Goal: Transaction & Acquisition: Purchase product/service

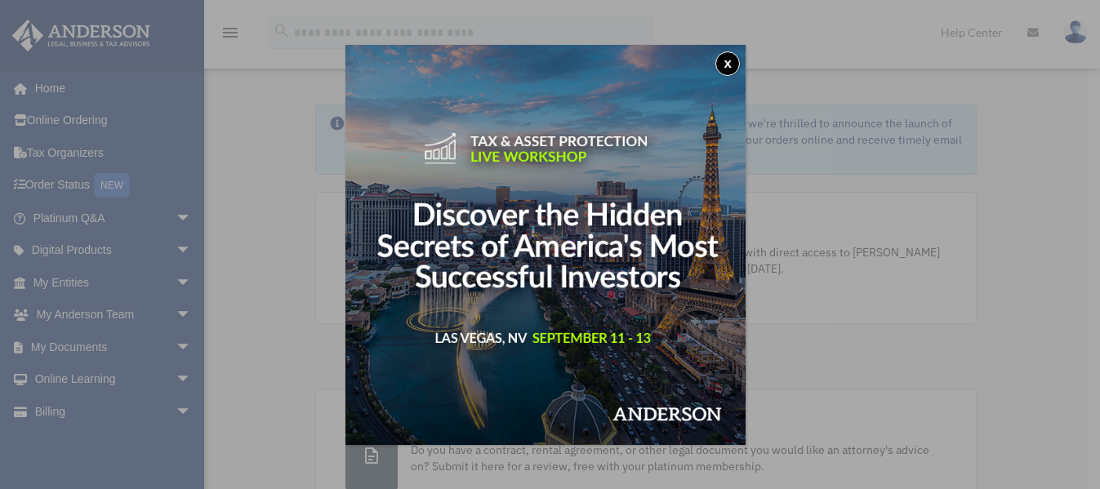
click at [733, 57] on button "x" at bounding box center [727, 63] width 24 height 24
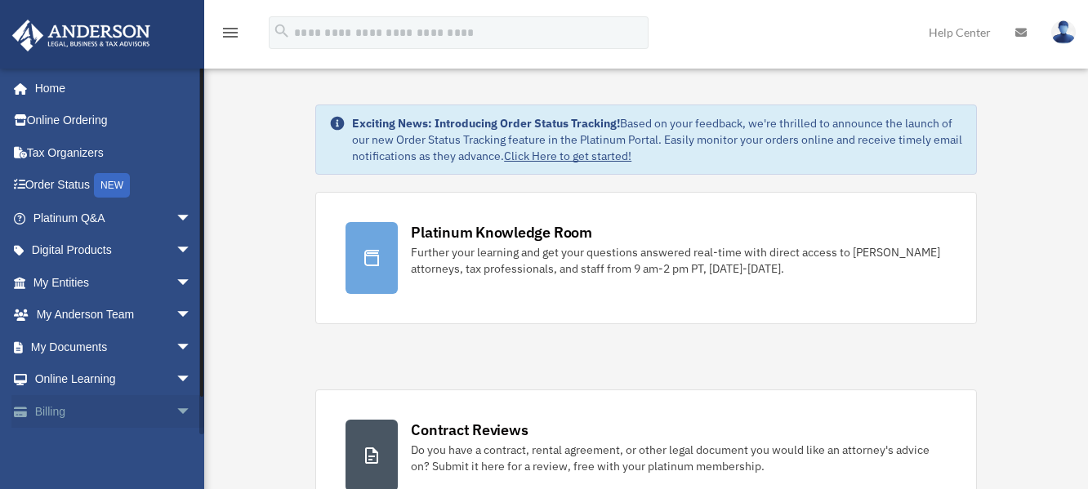
click at [102, 407] on link "Billing arrow_drop_down" at bounding box center [113, 411] width 205 height 33
click at [61, 415] on link "Billing arrow_drop_down" at bounding box center [113, 411] width 205 height 33
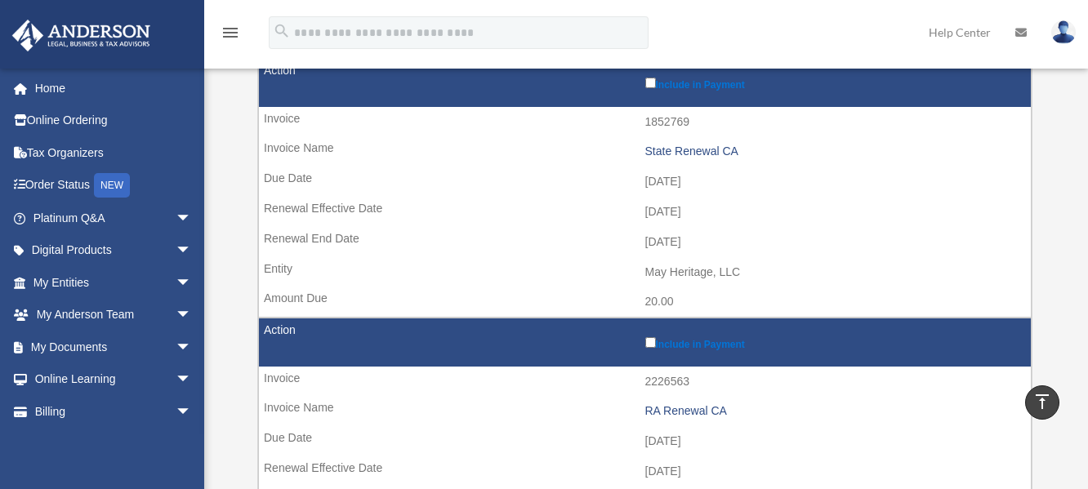
scroll to position [476, 0]
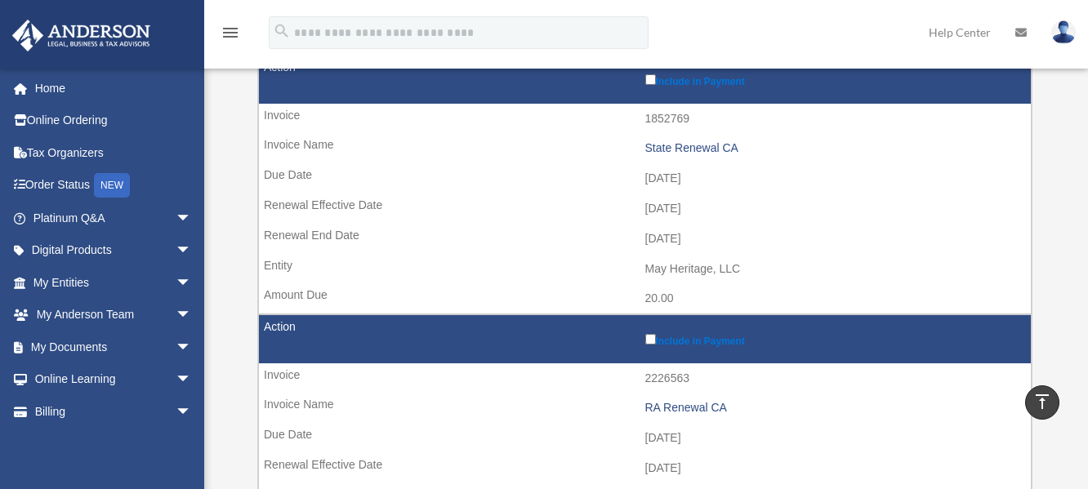
click at [652, 332] on label "Include in Payment" at bounding box center [834, 339] width 378 height 16
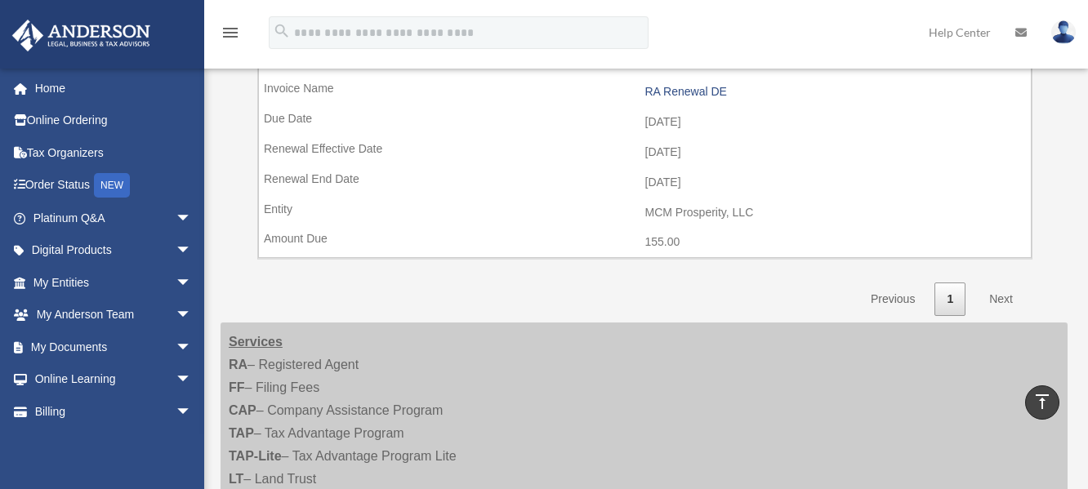
scroll to position [1096, 0]
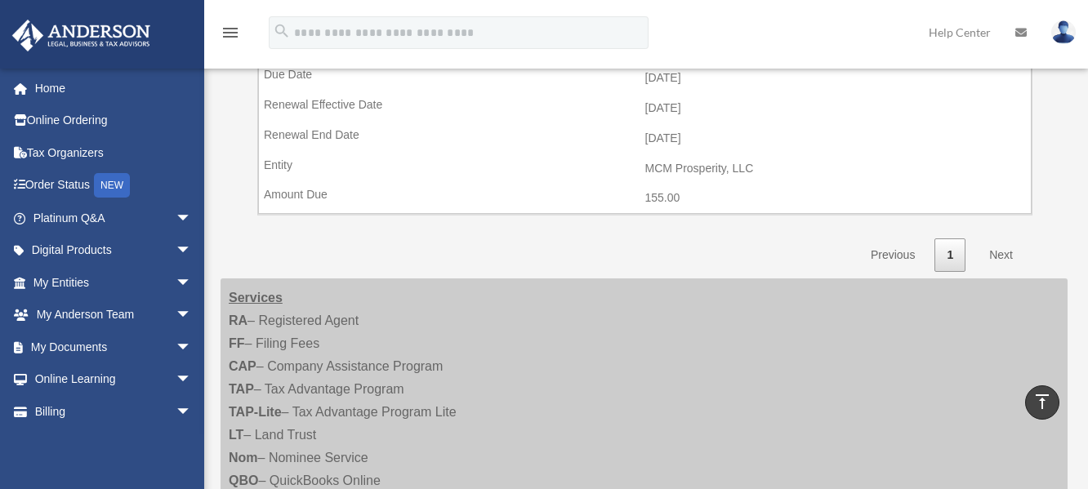
click at [1003, 252] on link "Next" at bounding box center [1001, 254] width 48 height 33
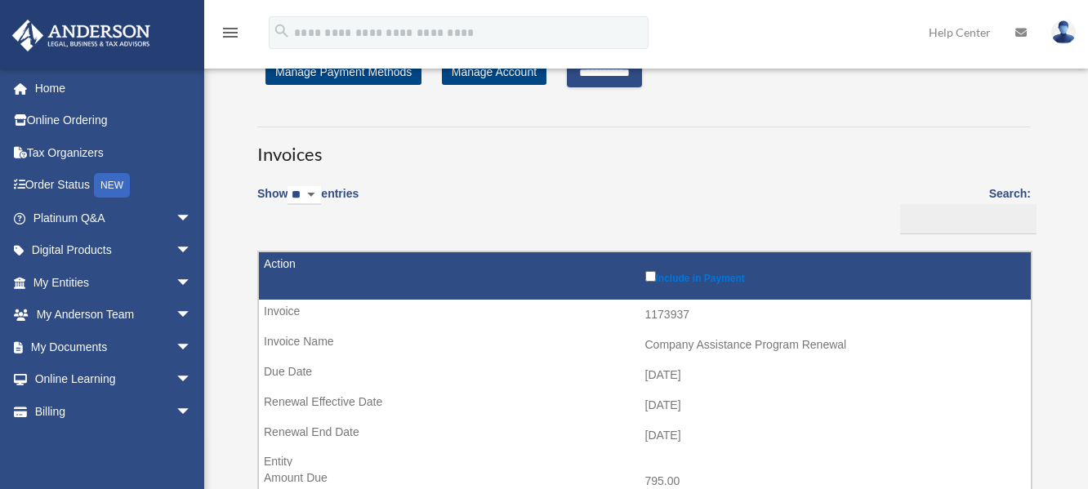
scroll to position [0, 0]
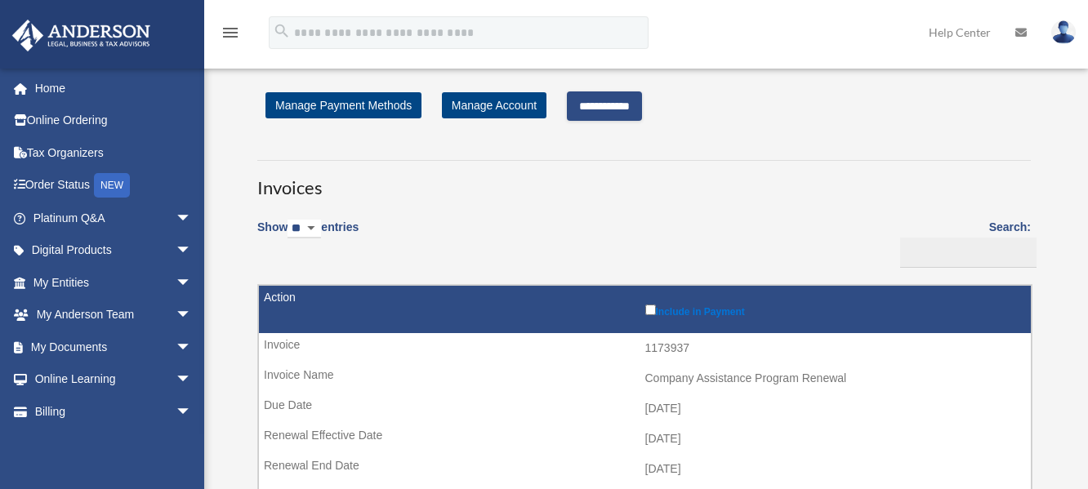
click at [612, 105] on input "**********" at bounding box center [604, 105] width 75 height 29
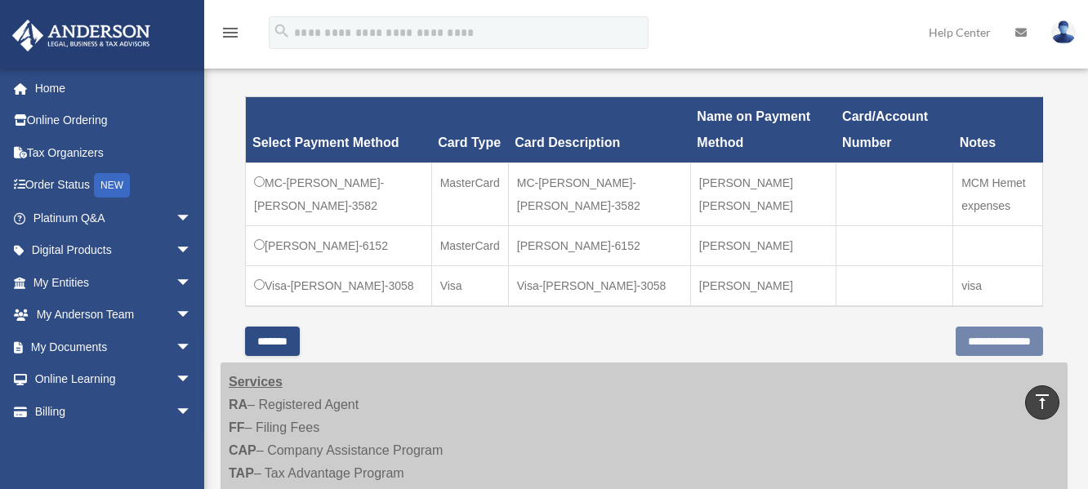
scroll to position [555, 0]
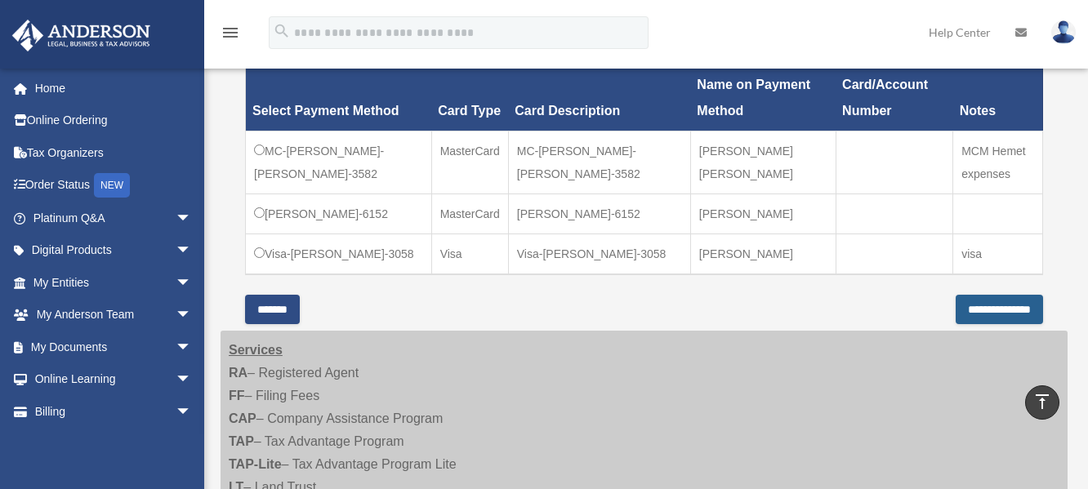
click at [955, 324] on input "**********" at bounding box center [998, 309] width 87 height 29
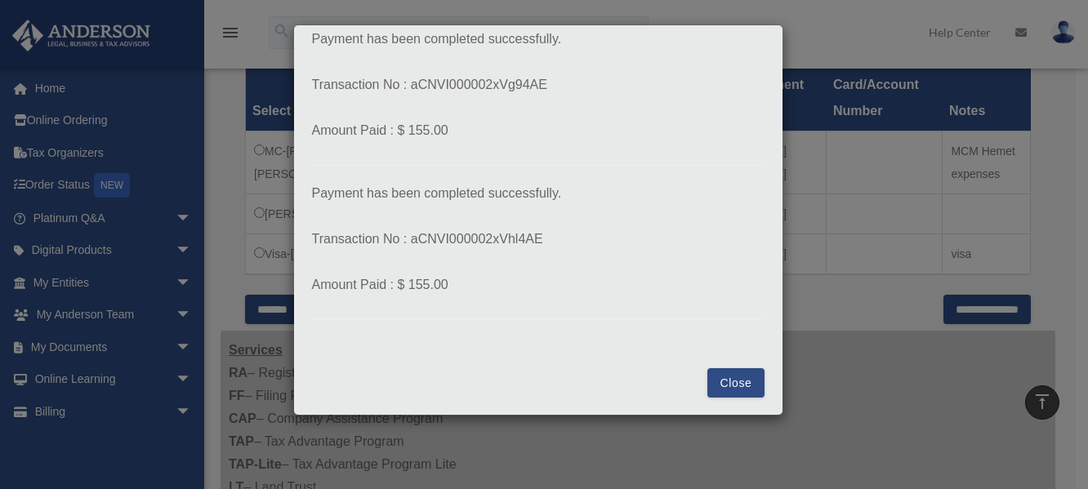
scroll to position [216, 0]
drag, startPoint x: 642, startPoint y: 252, endPoint x: 623, endPoint y: 242, distance: 21.2
click at [623, 242] on p "Transaction No : aCNVI000002xVhl4AE" at bounding box center [538, 238] width 452 height 23
click at [728, 382] on button "Close" at bounding box center [735, 381] width 56 height 29
